Goal: Find specific page/section: Find specific page/section

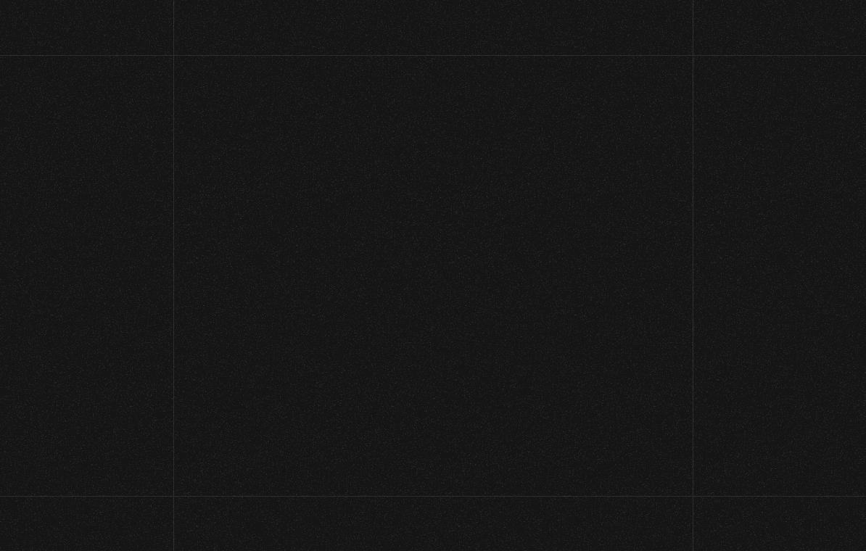
scroll to position [54, 0]
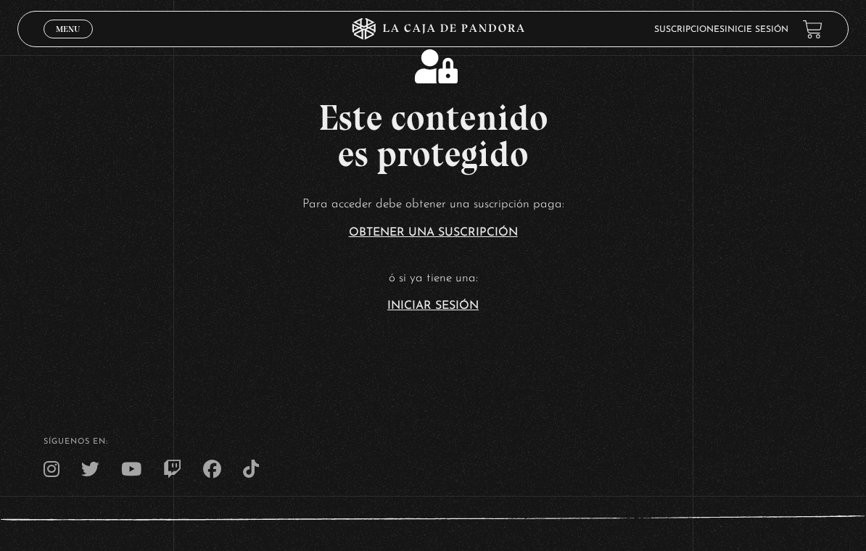
click at [429, 312] on link "Iniciar Sesión" at bounding box center [432, 306] width 91 height 12
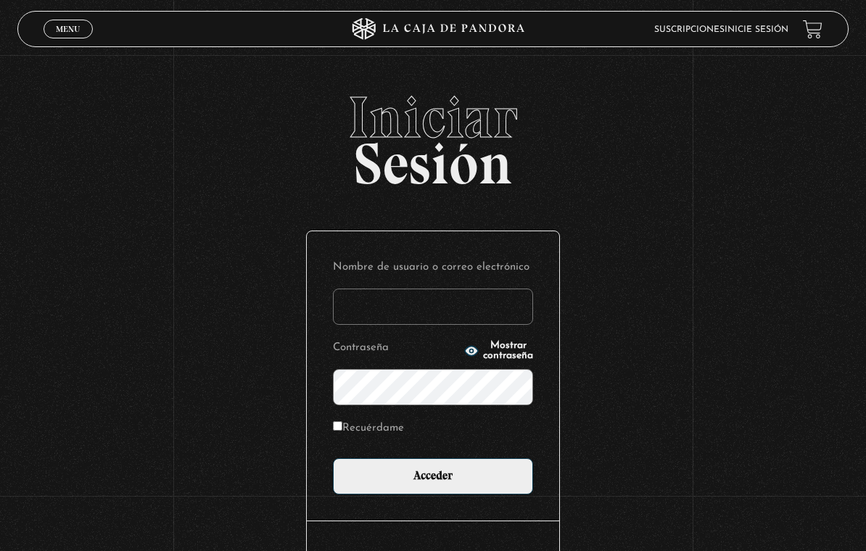
type input "[EMAIL_ADDRESS][DOMAIN_NAME]"
click at [433, 479] on input "Acceder" at bounding box center [433, 476] width 200 height 36
